Goal: Task Accomplishment & Management: Manage account settings

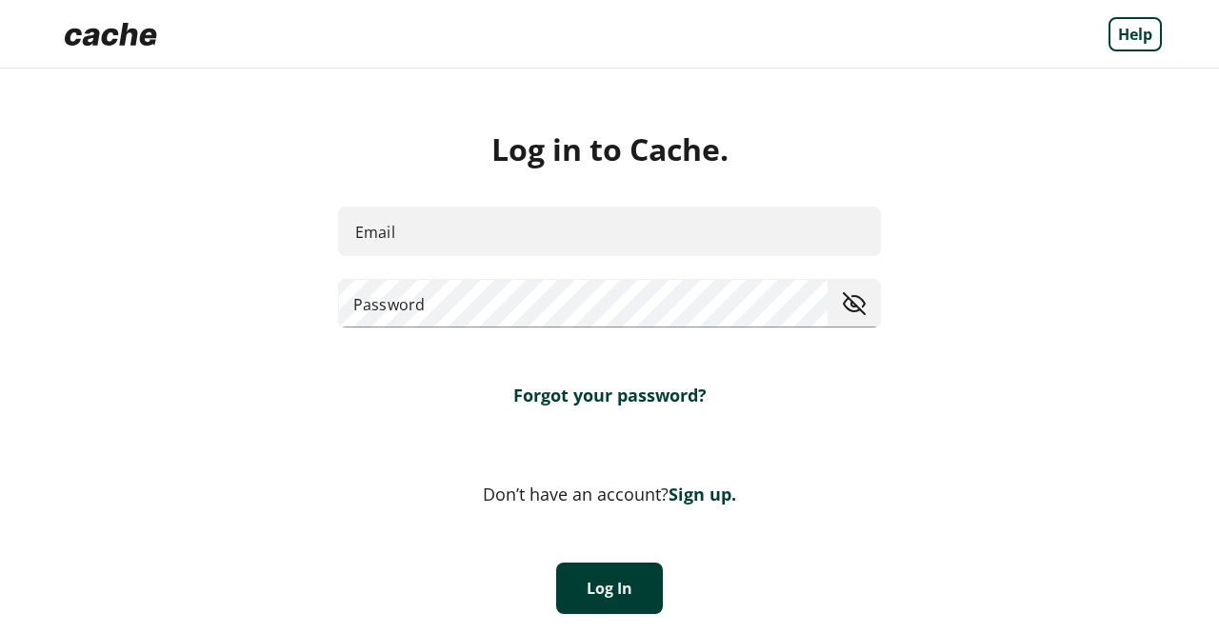
click at [707, 226] on input "Email" at bounding box center [609, 231] width 543 height 50
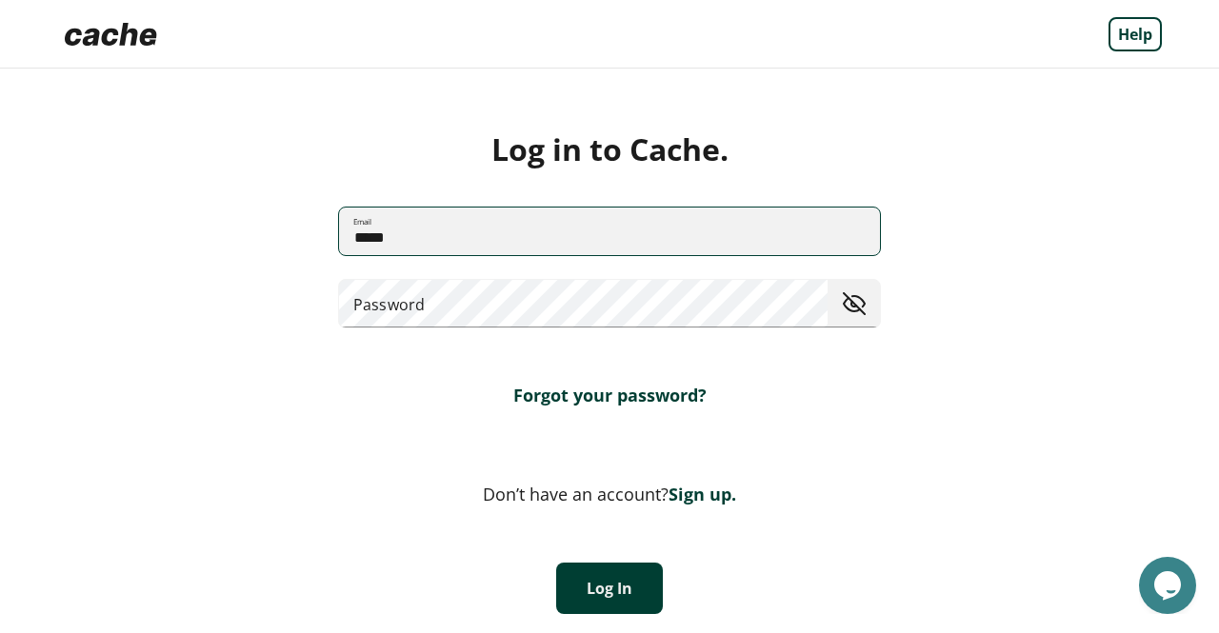
type input "**********"
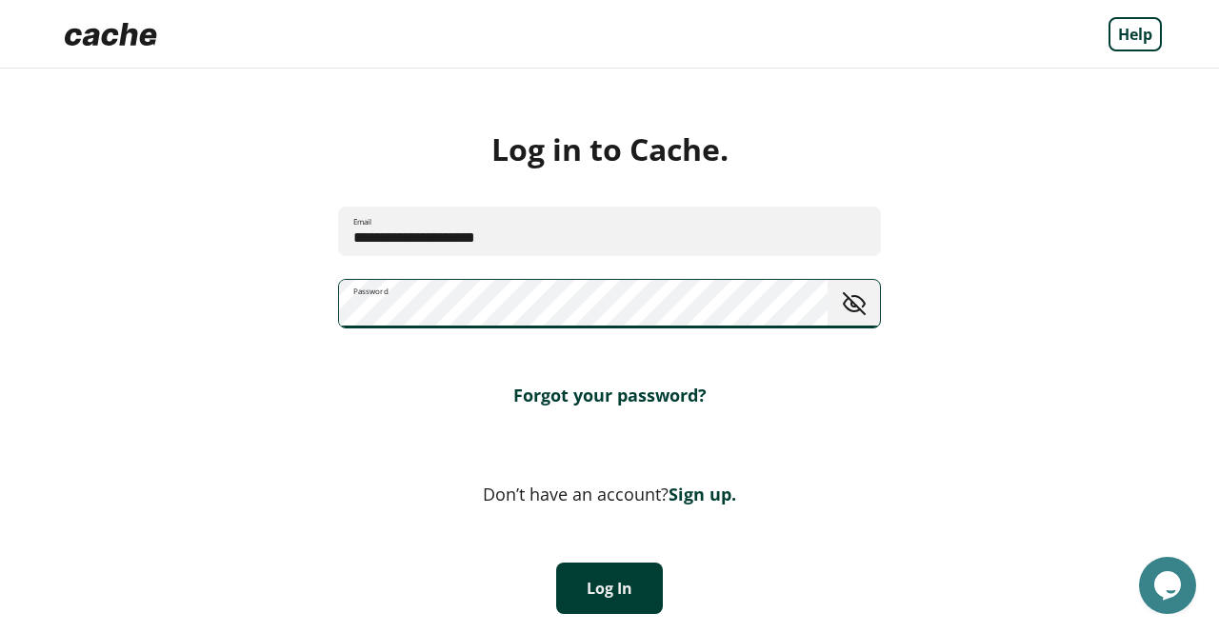
click at [598, 600] on button "Log In" at bounding box center [609, 588] width 107 height 51
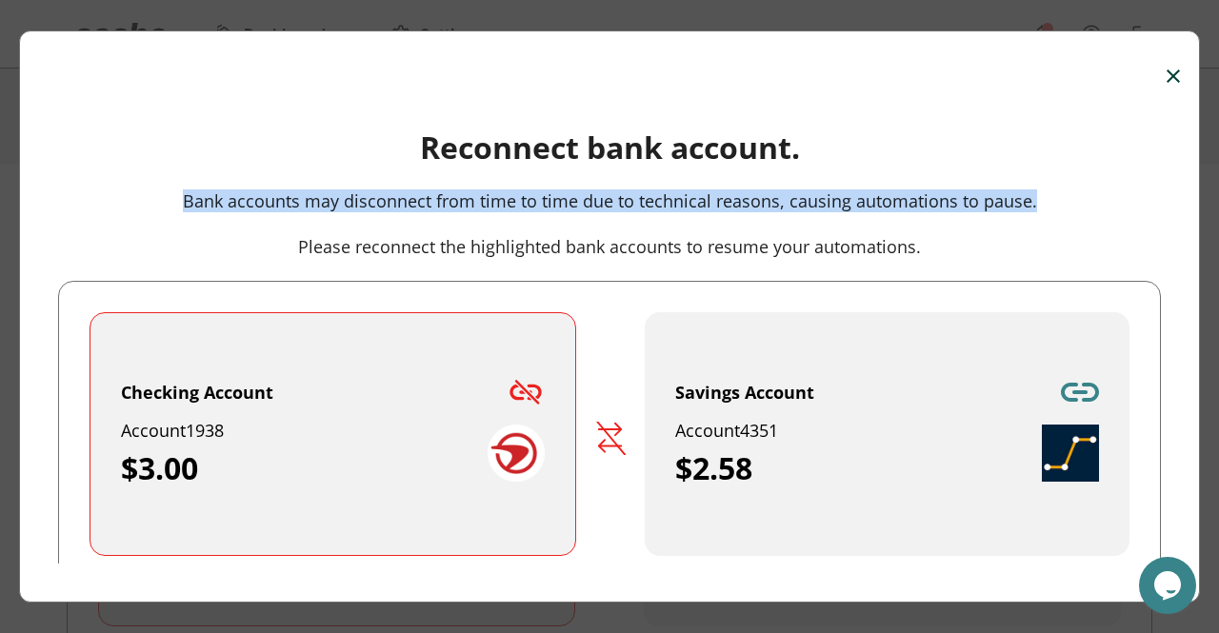
drag, startPoint x: 1198, startPoint y: 157, endPoint x: 1195, endPoint y: 186, distance: 28.7
click at [1195, 186] on div "Reconnect bank account. Bank accounts may disconnect from time to time due to t…" at bounding box center [609, 316] width 1219 height 633
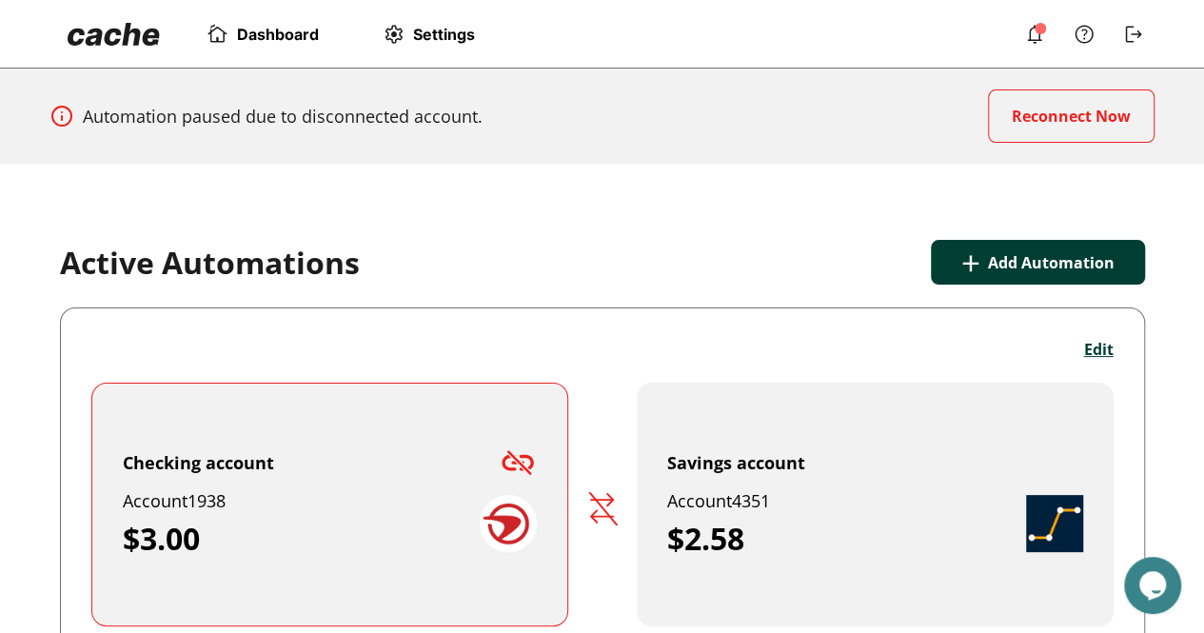
scroll to position [263, 0]
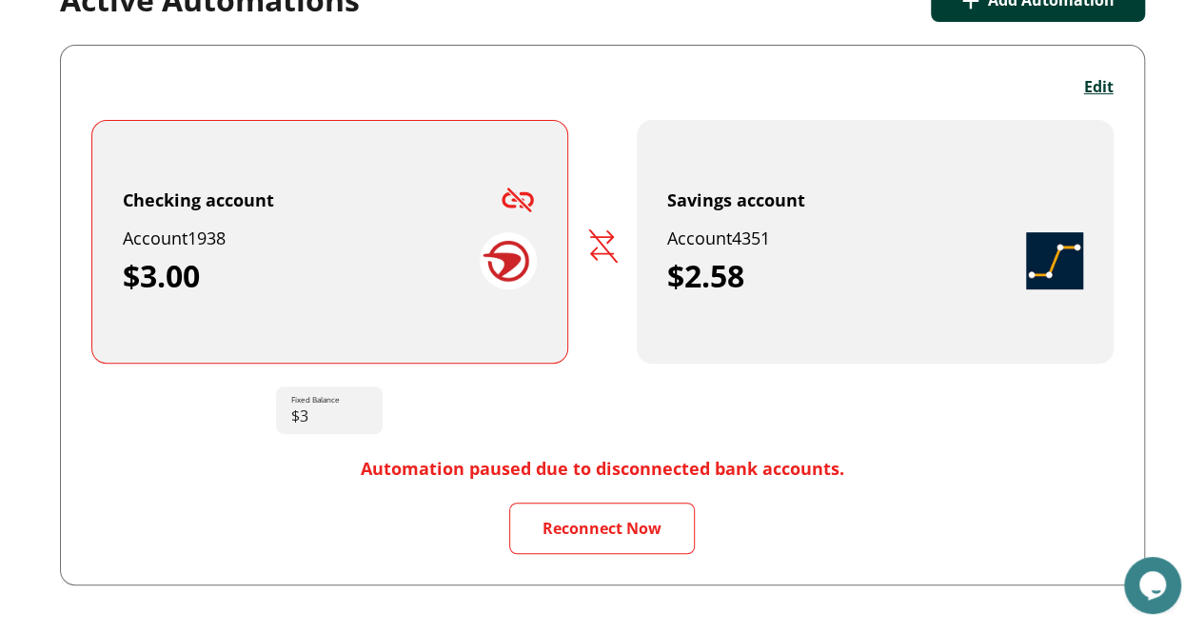
click at [1112, 97] on div "Edit Checking account Account 1938 $3.00 Fixed Balance $3 Savings account Accou…" at bounding box center [602, 315] width 1085 height 541
click at [1109, 92] on button "Edit" at bounding box center [1099, 86] width 30 height 21
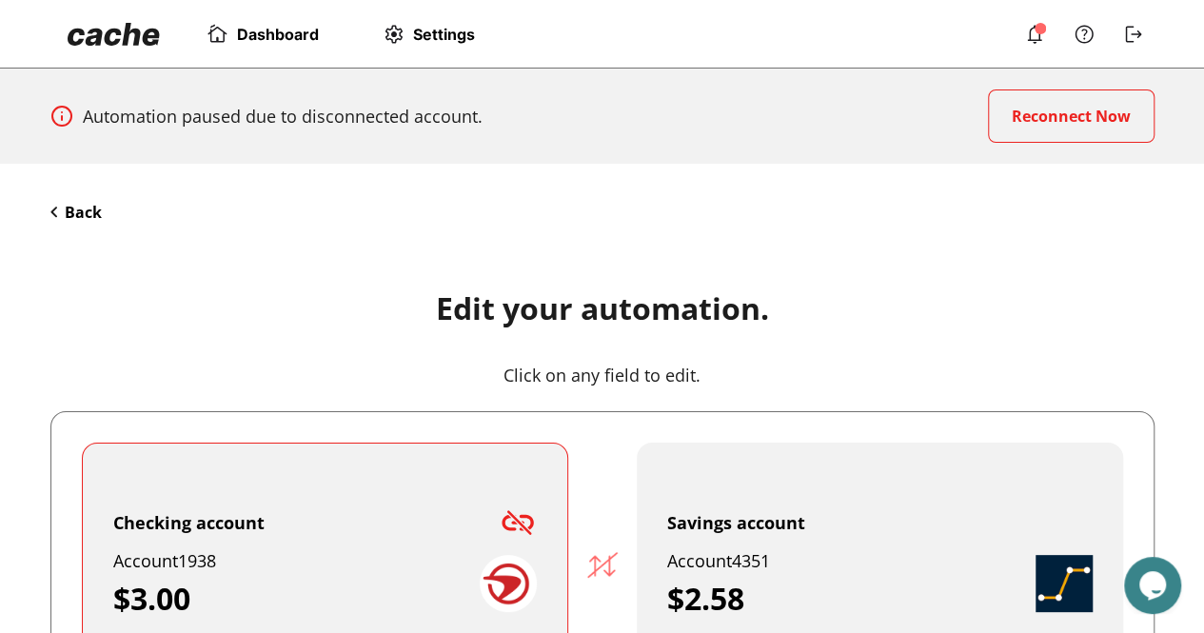
scroll to position [347, 0]
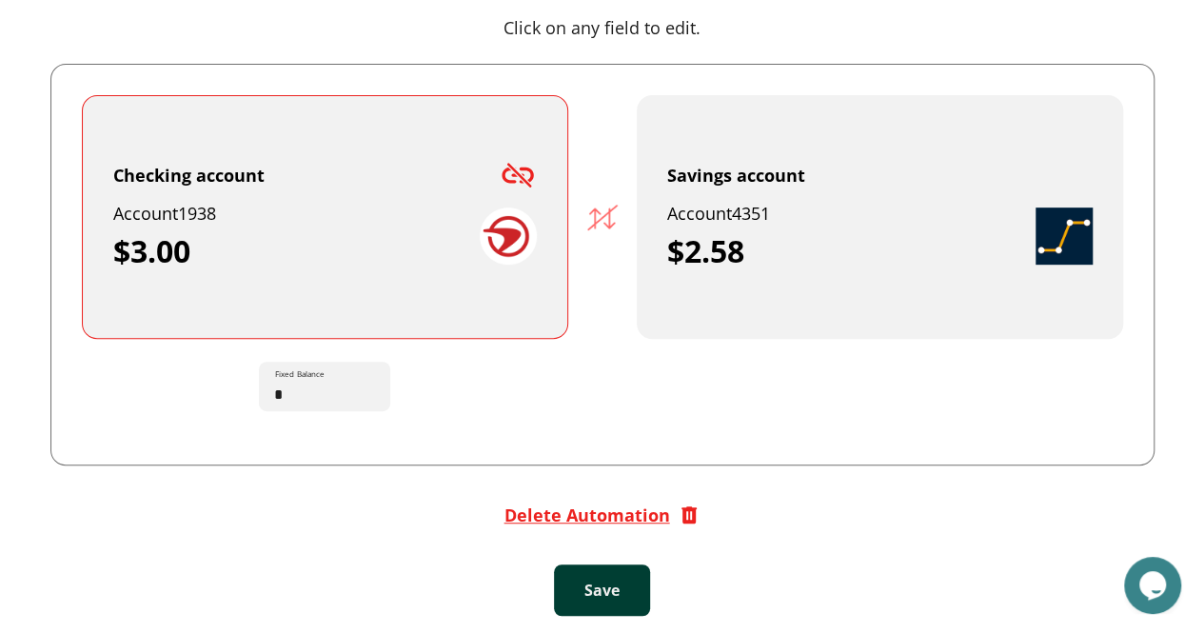
click at [615, 509] on div "Delete Automation" at bounding box center [588, 515] width 166 height 23
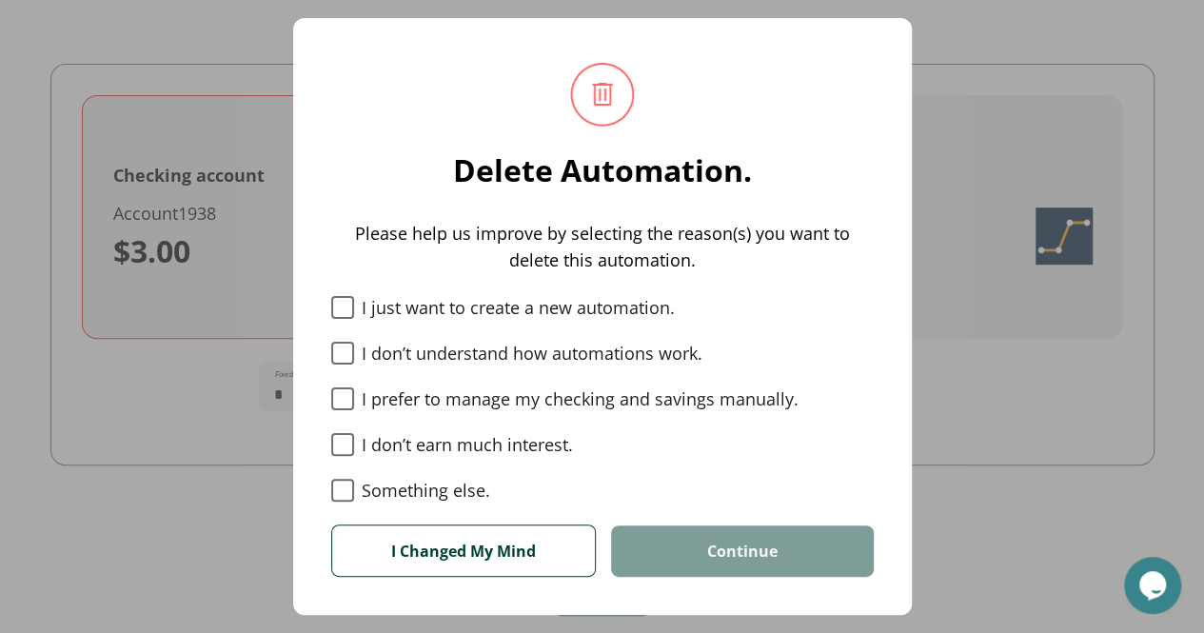
click at [437, 486] on label "Something else." at bounding box center [602, 490] width 543 height 23
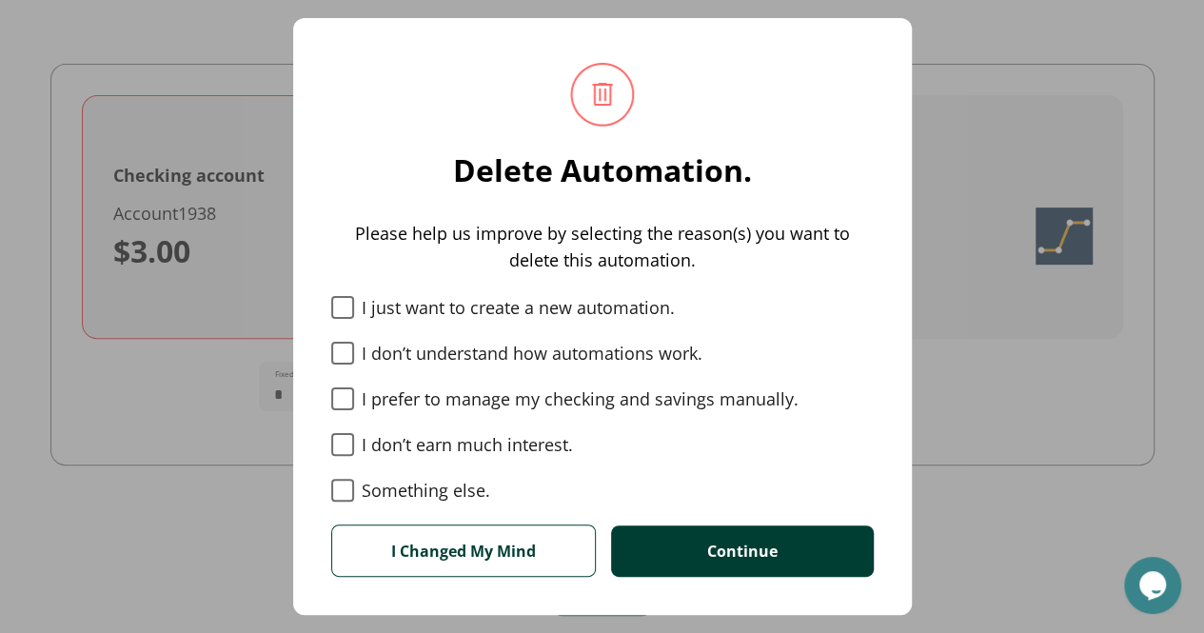
click at [648, 540] on button "Continue" at bounding box center [742, 550] width 263 height 51
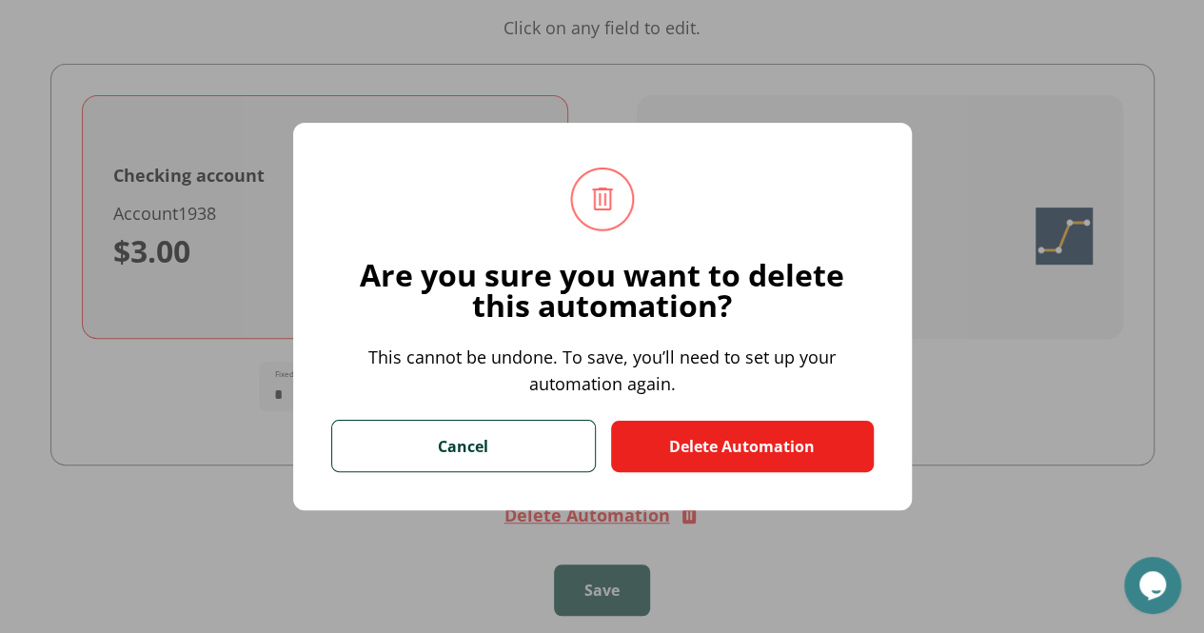
click at [656, 412] on div "Cancel Delete Automation" at bounding box center [602, 434] width 543 height 74
click at [657, 440] on button "Delete Automation" at bounding box center [742, 446] width 263 height 51
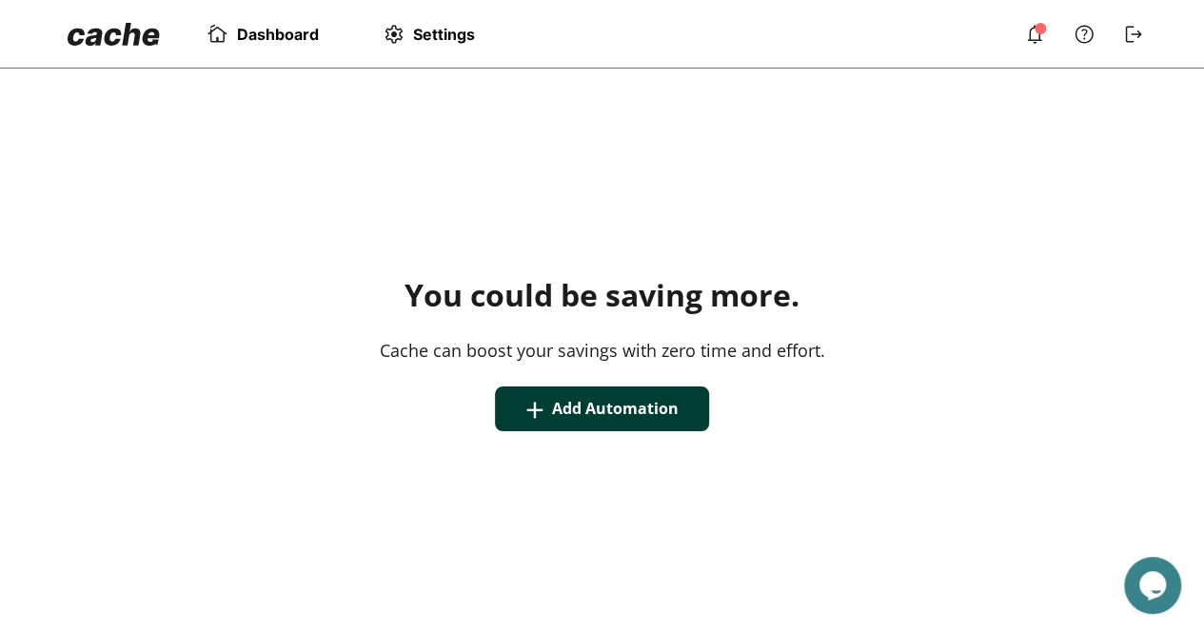
click at [457, 42] on span "Settings" at bounding box center [444, 34] width 62 height 19
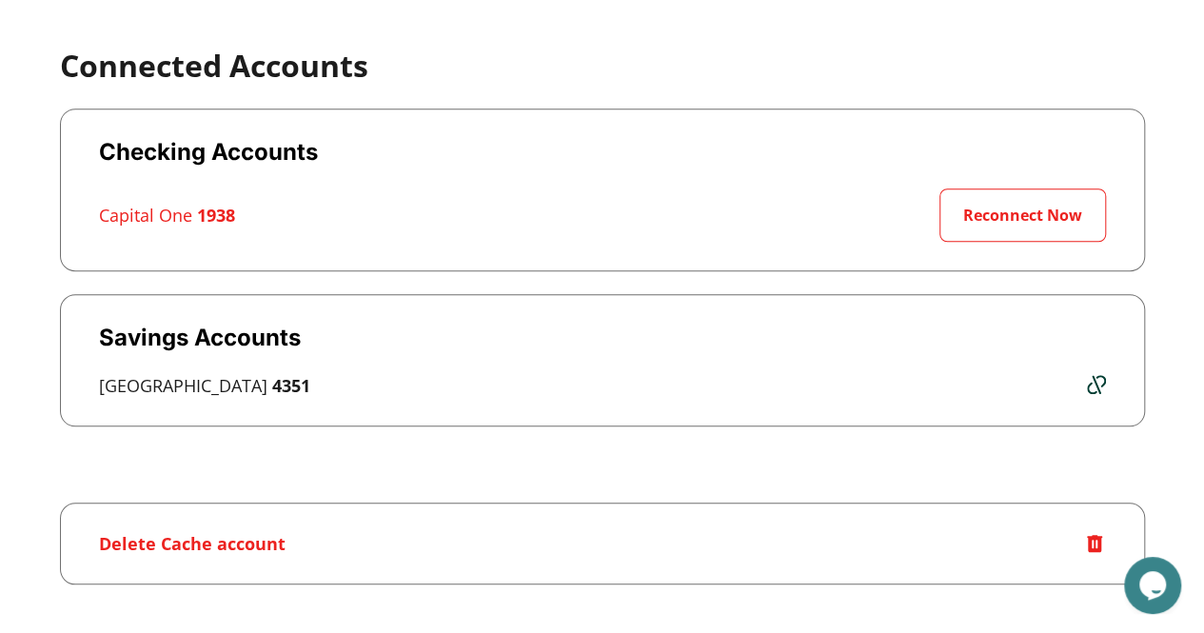
scroll to position [652, 0]
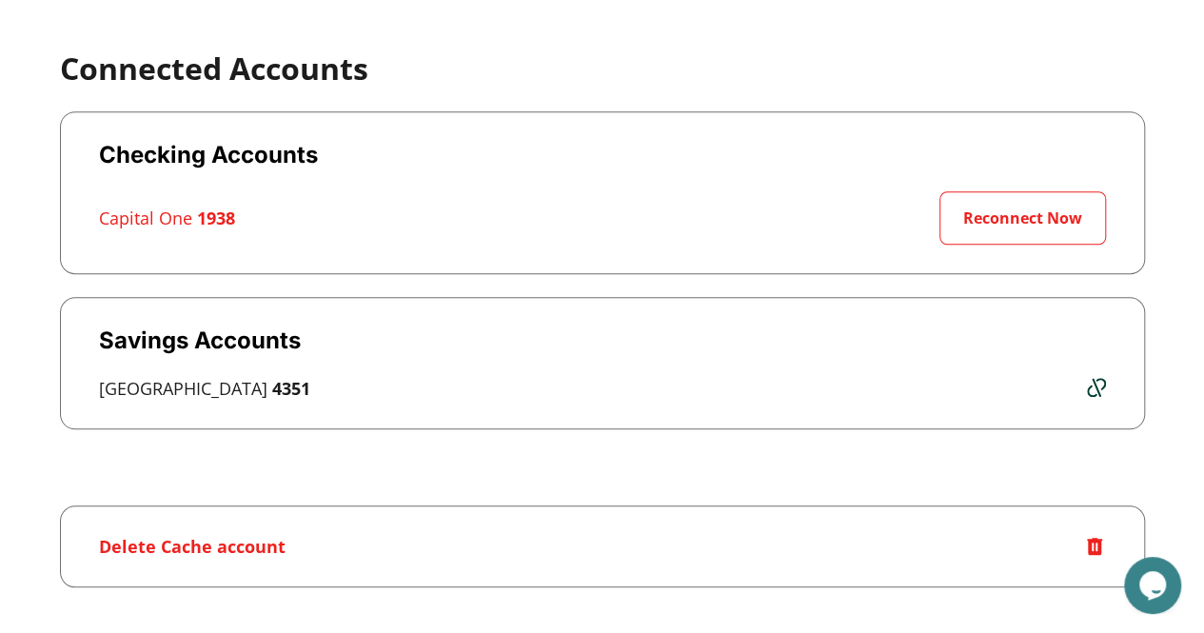
click at [1089, 387] on img at bounding box center [1096, 387] width 19 height 19
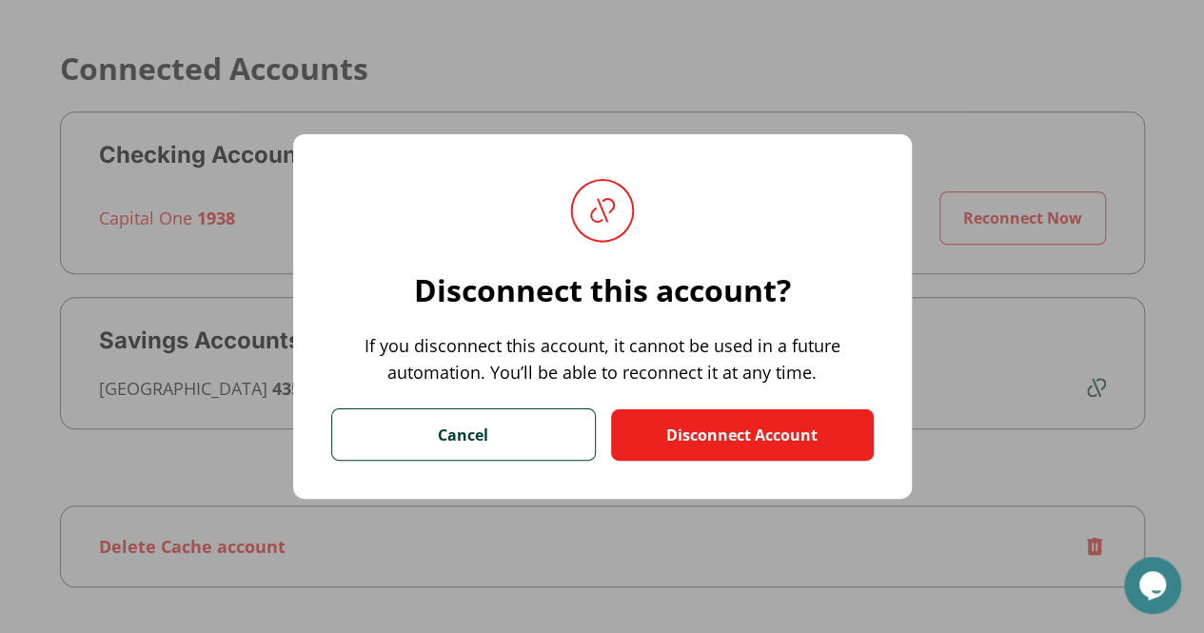
click at [813, 422] on button "Disconnect Account" at bounding box center [742, 434] width 263 height 51
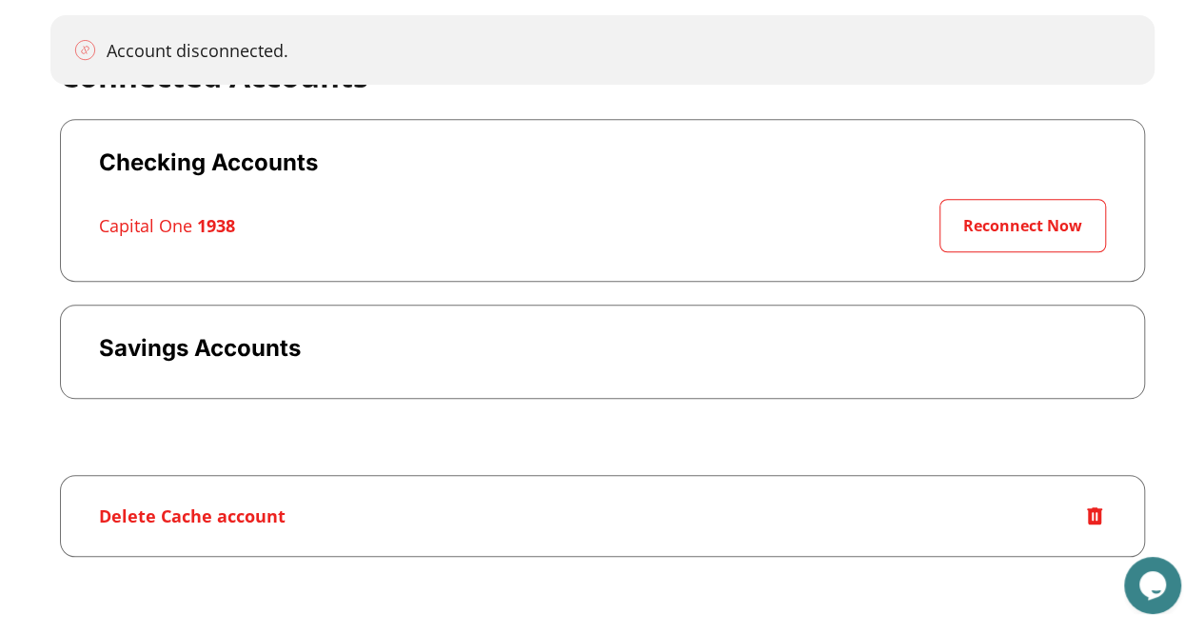
scroll to position [641, 0]
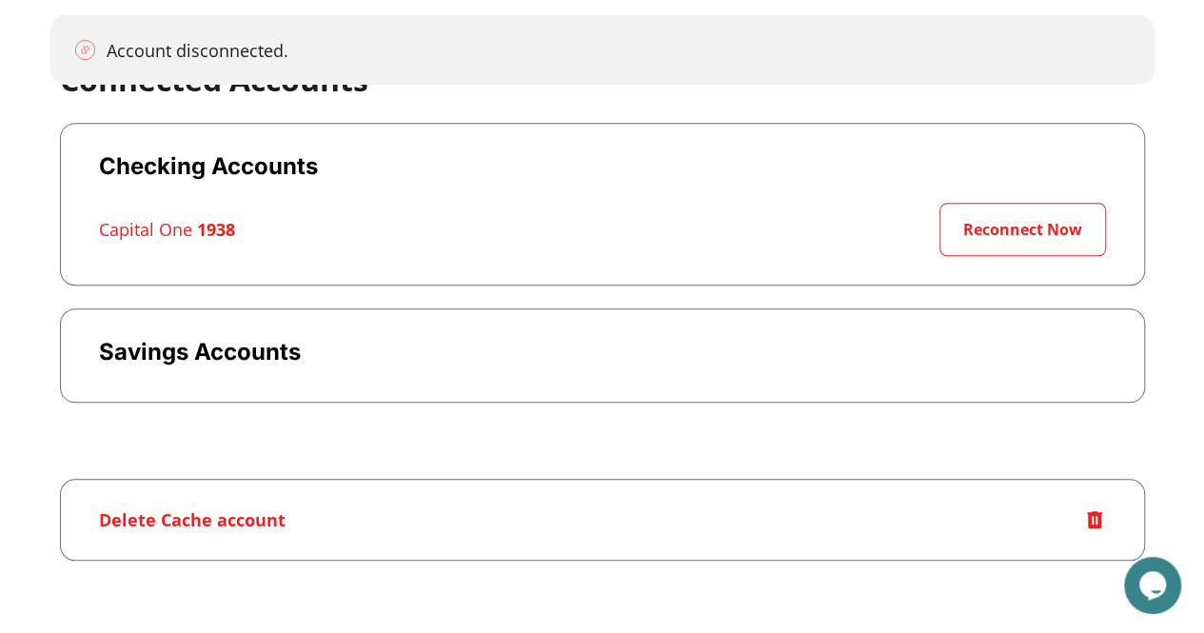
click at [955, 512] on div "Delete Cache account" at bounding box center [602, 519] width 1007 height 23
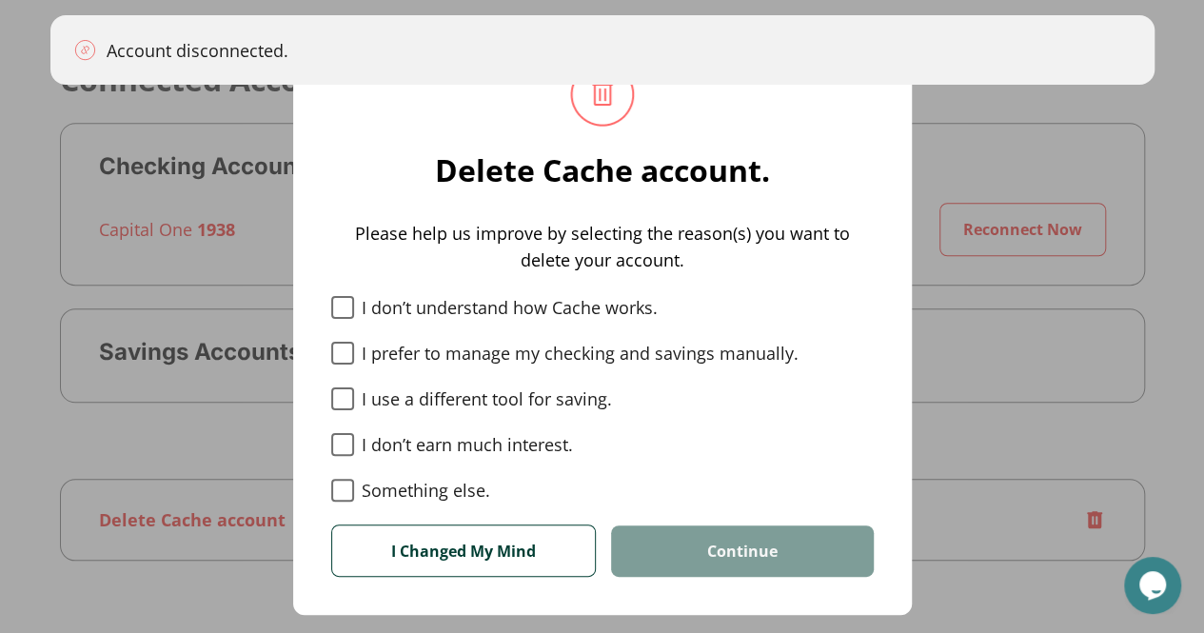
click at [489, 488] on label "Something else." at bounding box center [602, 490] width 543 height 23
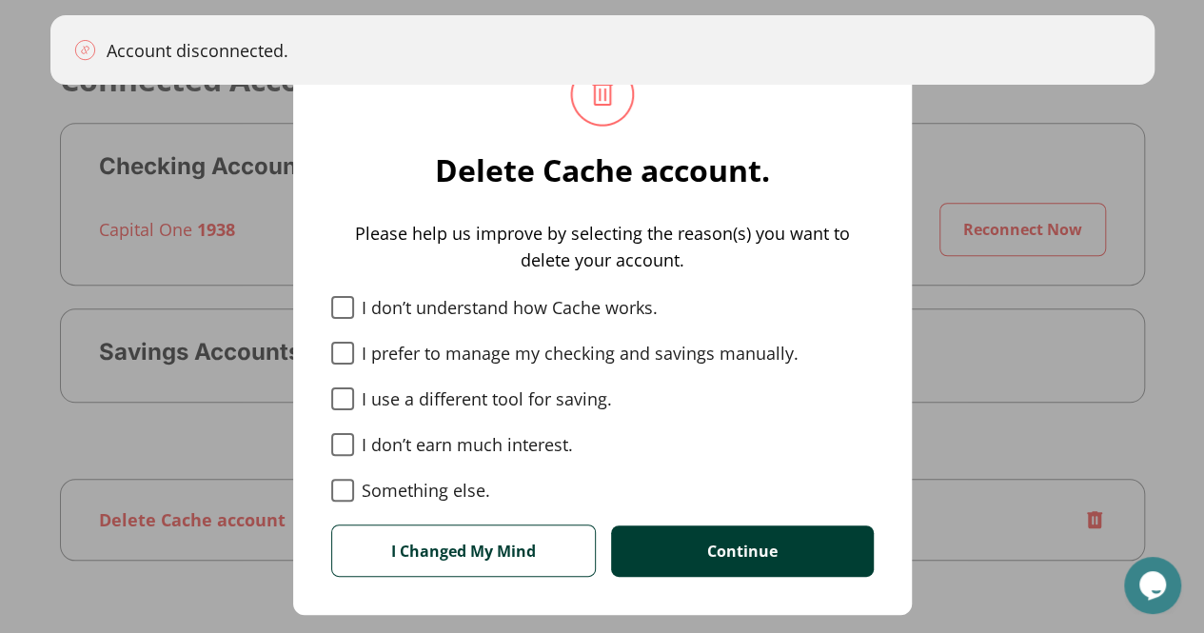
click at [697, 528] on button "Continue" at bounding box center [742, 550] width 263 height 51
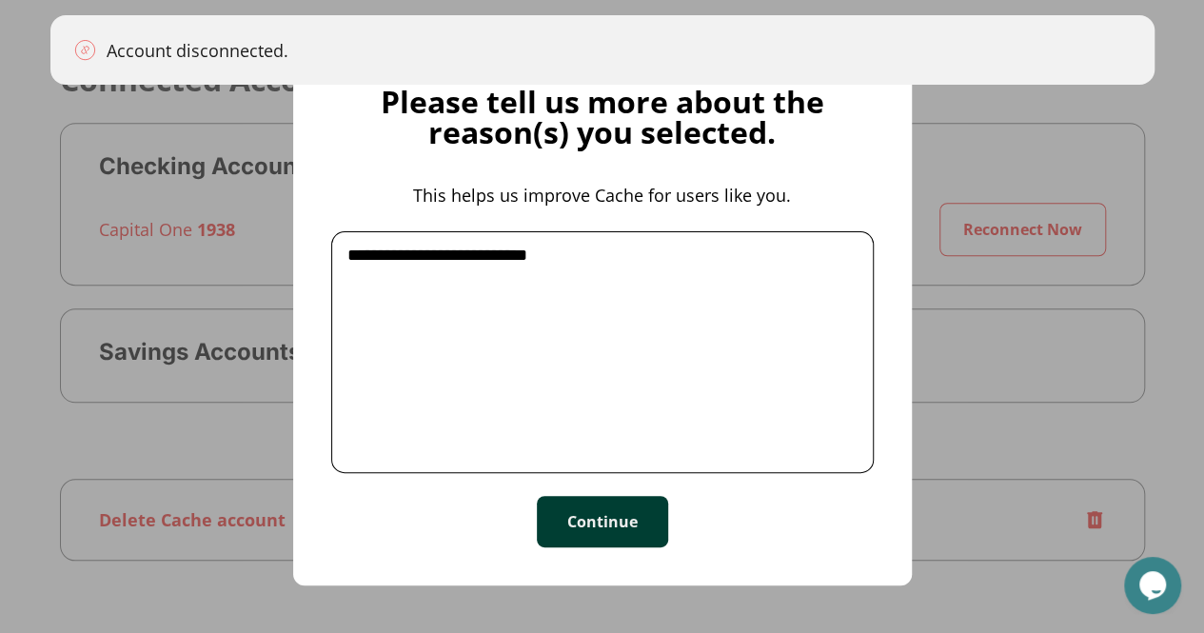
click at [598, 516] on button "Continue" at bounding box center [602, 521] width 131 height 51
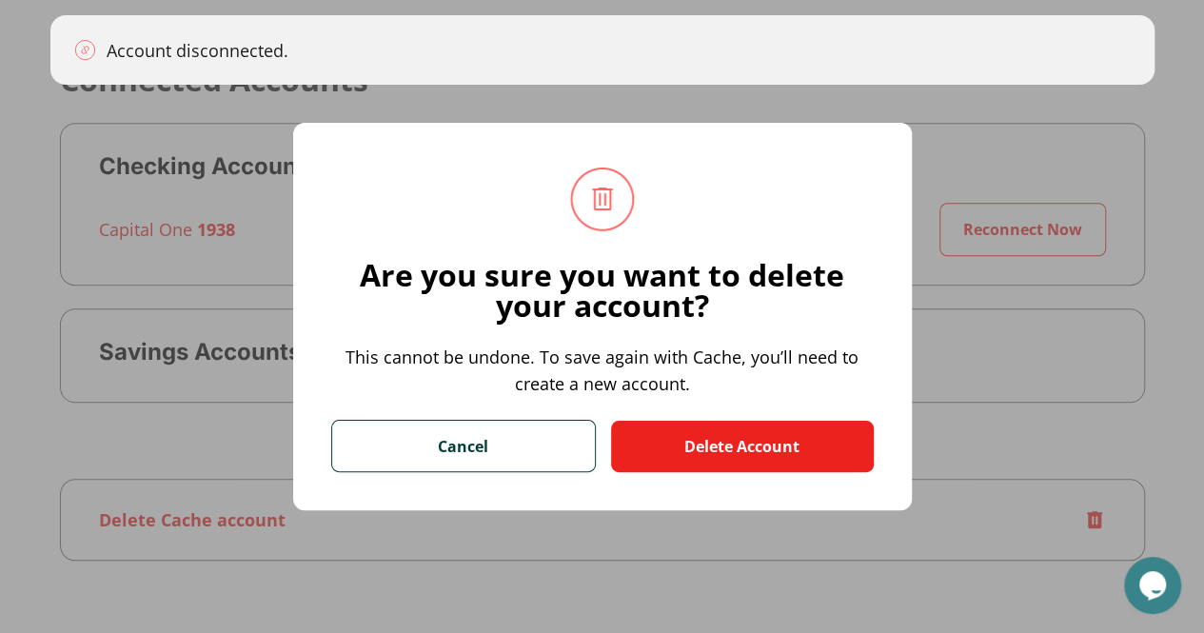
click at [689, 454] on button "Delete Account" at bounding box center [742, 446] width 263 height 51
